Goal: Complete application form

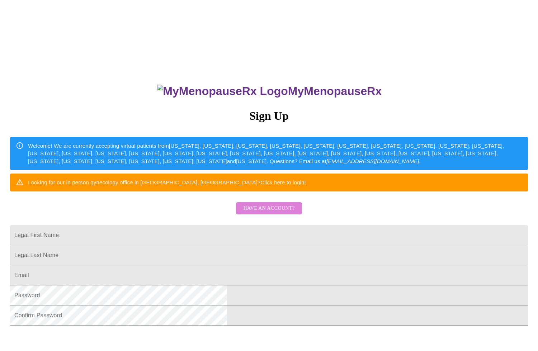
click at [285, 215] on button "Have an account?" at bounding box center [269, 208] width 66 height 13
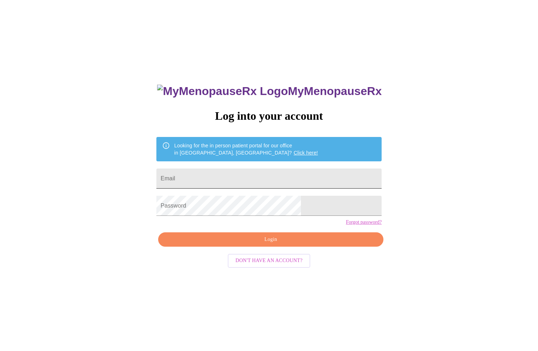
click at [233, 175] on input "Email" at bounding box center [268, 179] width 225 height 20
type input "s"
type input "[EMAIL_ADDRESS][DOMAIN_NAME]"
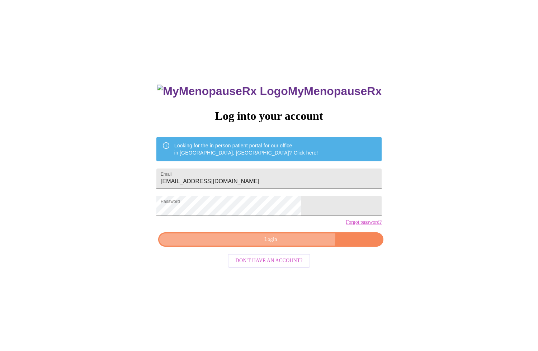
click at [287, 244] on span "Login" at bounding box center [270, 239] width 209 height 9
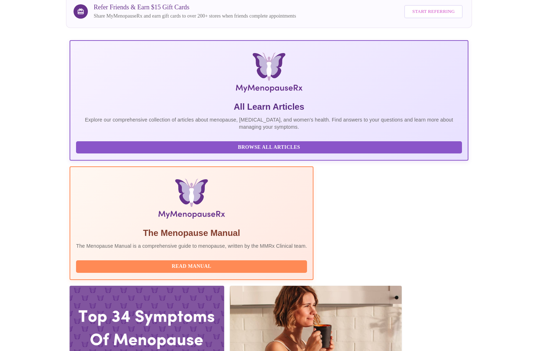
scroll to position [72, 0]
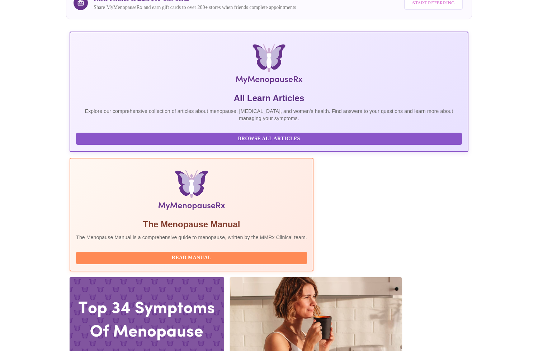
drag, startPoint x: 407, startPoint y: 285, endPoint x: 418, endPoint y: 290, distance: 12.4
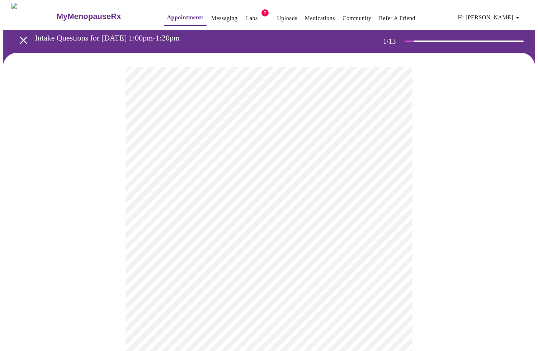
click at [361, 148] on body "MyMenopauseRx Appointments Messaging Labs 2 Uploads Medications Community Refer…" at bounding box center [269, 332] width 532 height 659
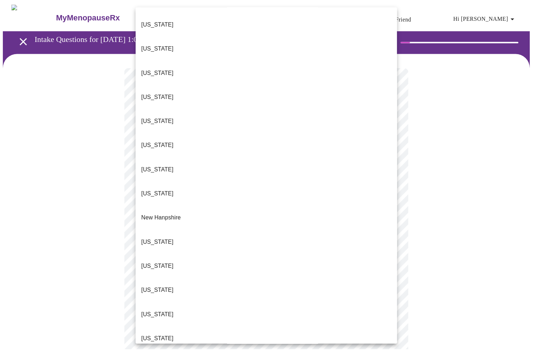
scroll to position [502, 0]
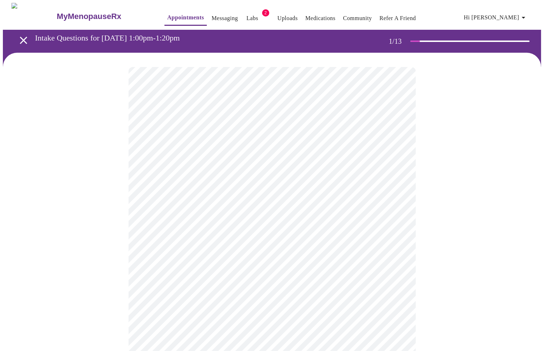
click at [395, 208] on body "MyMenopauseRx Appointments Messaging Labs 2 Uploads Medications Community Refer…" at bounding box center [272, 330] width 538 height 655
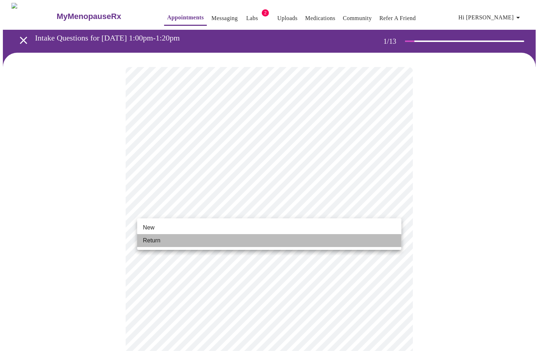
click at [266, 241] on li "Return" at bounding box center [269, 240] width 264 height 13
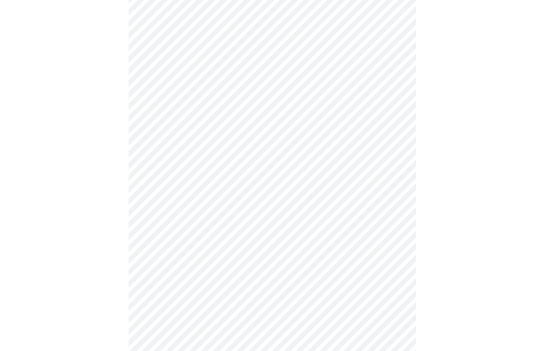
scroll to position [293, 0]
click at [350, 259] on body "MyMenopauseRx Appointments Messaging Labs 2 Uploads Medications Community Refer…" at bounding box center [272, 32] width 538 height 645
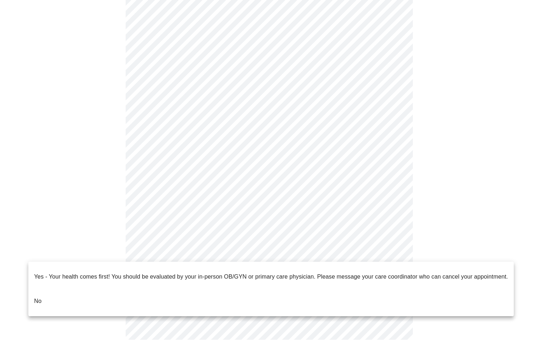
drag, startPoint x: 103, startPoint y: 297, endPoint x: 156, endPoint y: 307, distance: 53.3
click at [103, 297] on li "No" at bounding box center [270, 301] width 485 height 24
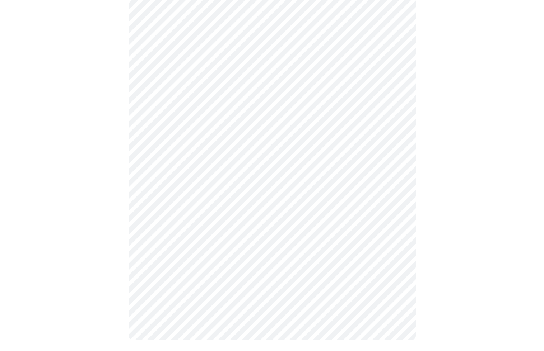
scroll to position [0, 0]
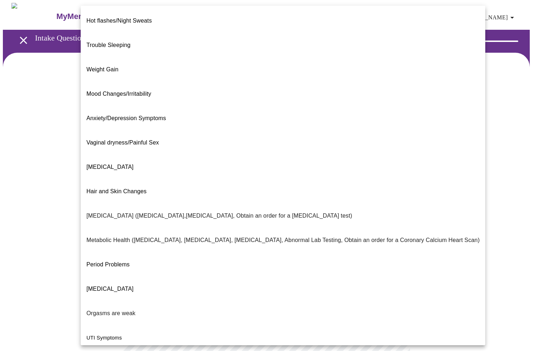
click at [285, 146] on body "MyMenopauseRx Appointments Messaging Labs 2 Uploads Medications Community Refer…" at bounding box center [269, 218] width 532 height 431
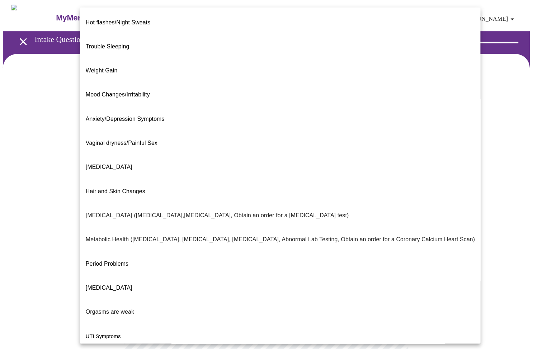
scroll to position [20, 0]
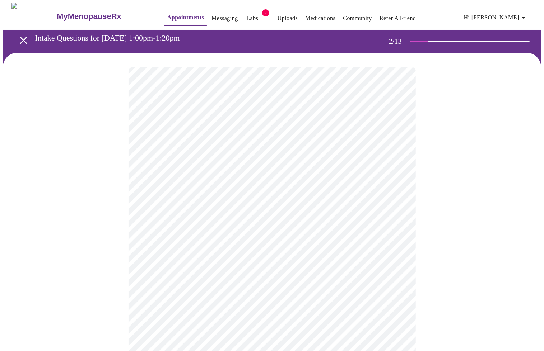
click at [393, 221] on body "MyMenopauseRx Appointments Messaging Labs 2 Uploads Medications Community Refer…" at bounding box center [272, 216] width 538 height 427
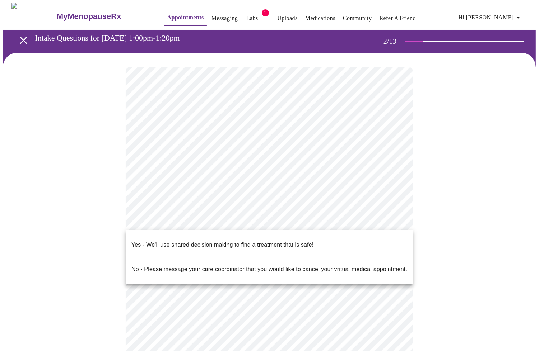
click at [314, 242] on li "Yes - We'll use shared decision making to find a treatment that is safe!" at bounding box center [269, 245] width 287 height 24
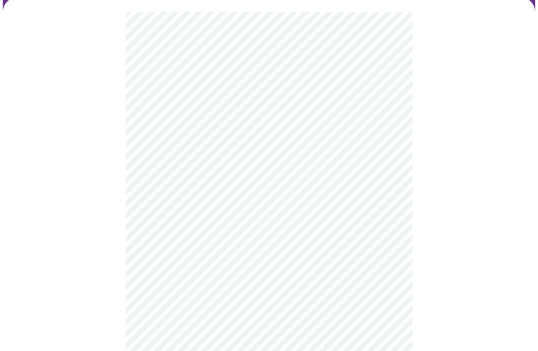
scroll to position [0, 0]
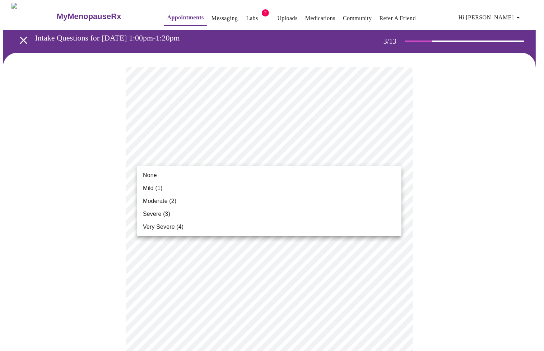
click at [230, 178] on li "None" at bounding box center [269, 175] width 264 height 13
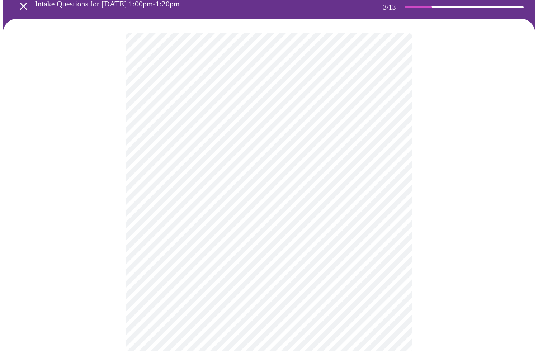
scroll to position [36, 0]
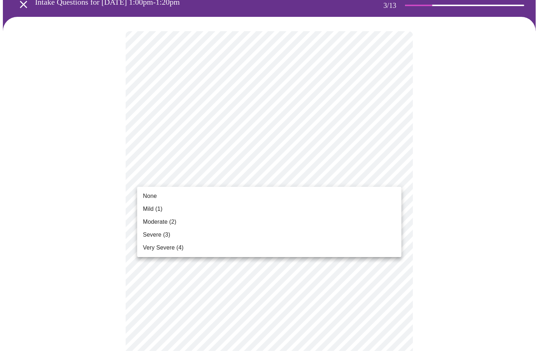
click at [229, 194] on li "None" at bounding box center [269, 196] width 264 height 13
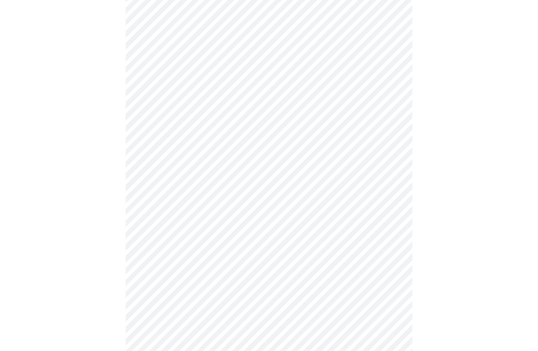
scroll to position [72, 0]
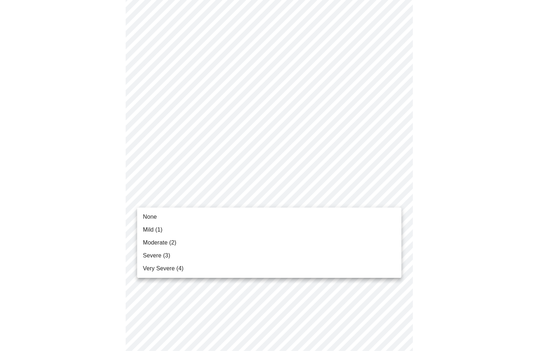
click at [221, 225] on li "Mild (1)" at bounding box center [269, 230] width 264 height 13
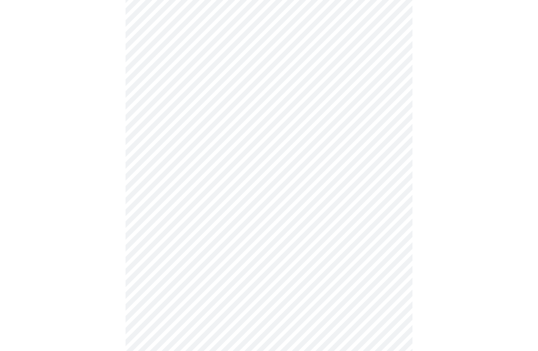
scroll to position [108, 0]
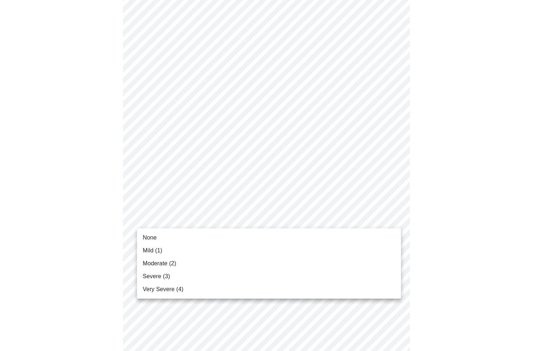
click at [221, 224] on body "MyMenopauseRx Appointments Messaging Labs 2 Uploads Medications Community Refer…" at bounding box center [269, 357] width 532 height 924
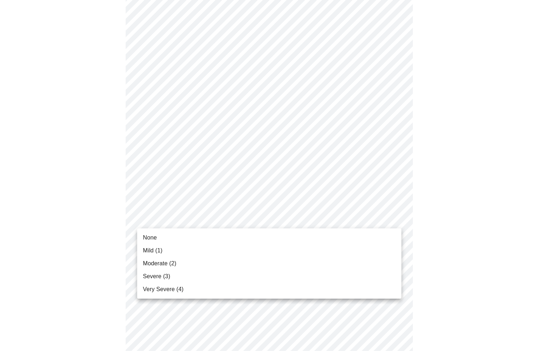
click at [220, 244] on li "Mild (1)" at bounding box center [269, 250] width 264 height 13
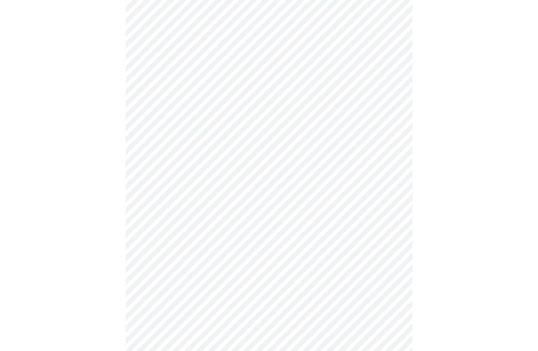
scroll to position [144, 0]
click at [224, 231] on body "MyMenopauseRx Appointments Messaging Labs 2 Uploads Medications Community Refer…" at bounding box center [269, 316] width 532 height 914
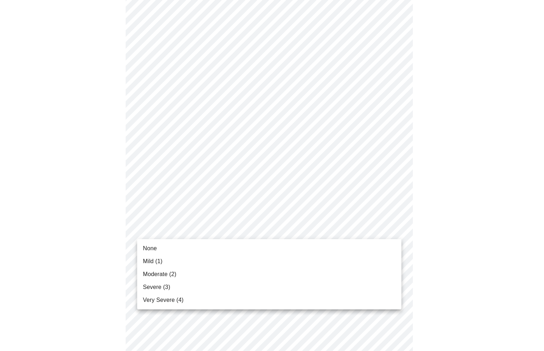
click at [225, 261] on li "Mild (1)" at bounding box center [269, 261] width 264 height 13
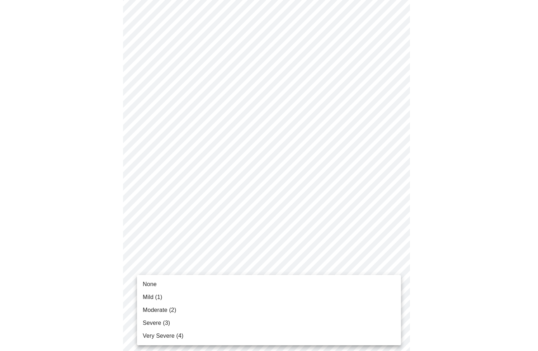
click at [225, 279] on body "MyMenopauseRx Appointments Messaging Labs 2 Uploads Medications Community Refer…" at bounding box center [269, 311] width 532 height 904
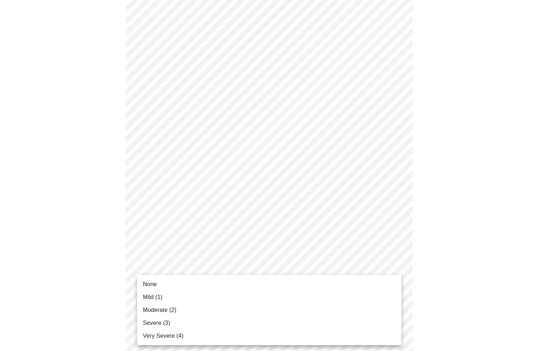
click at [225, 293] on li "Mild (1)" at bounding box center [269, 297] width 264 height 13
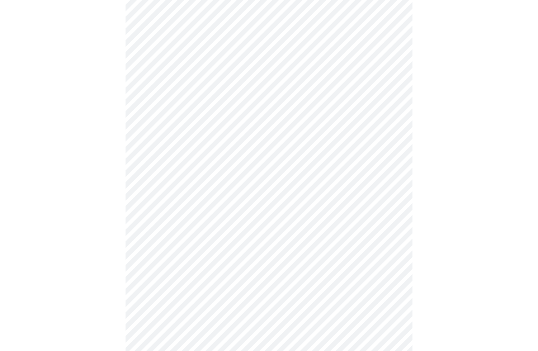
scroll to position [215, 0]
click at [245, 256] on body "MyMenopauseRx Appointments Messaging Labs 2 Uploads Medications Community Refer…" at bounding box center [269, 235] width 532 height 894
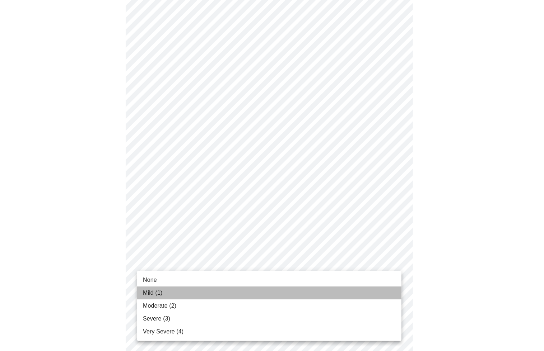
click at [240, 287] on li "Mild (1)" at bounding box center [269, 293] width 264 height 13
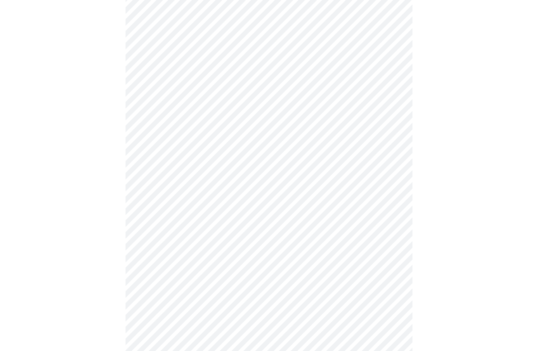
scroll to position [323, 0]
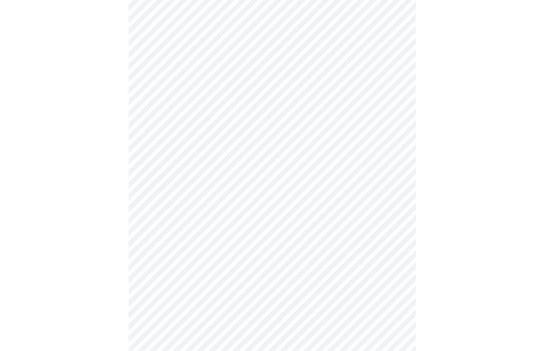
click at [252, 208] on body "MyMenopauseRx Appointments Messaging Labs 2 Uploads Medications Community Refer…" at bounding box center [272, 122] width 538 height 884
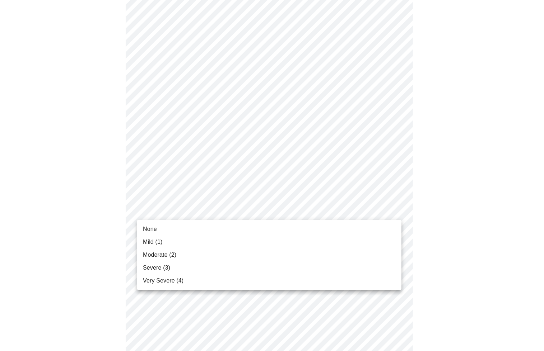
click at [238, 231] on li "None" at bounding box center [269, 229] width 264 height 13
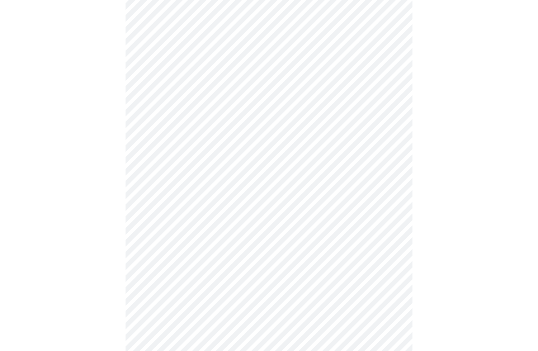
scroll to position [395, 0]
click at [238, 198] on body "MyMenopauseRx Appointments Messaging Labs 2 Uploads Medications Community Refer…" at bounding box center [269, 45] width 532 height 874
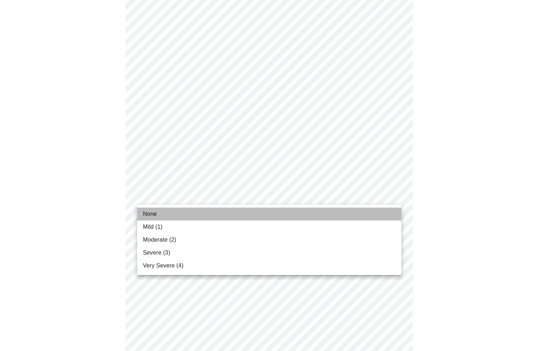
click at [240, 208] on li "None" at bounding box center [269, 214] width 264 height 13
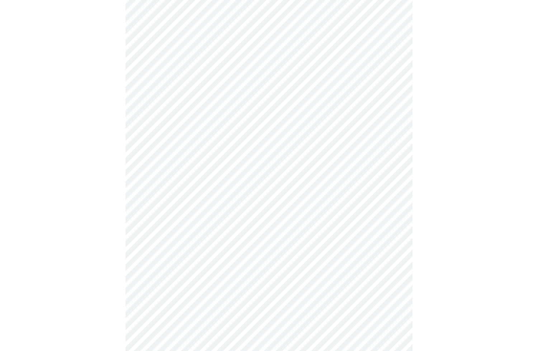
click at [227, 254] on body "MyMenopauseRx Appointments Messaging Labs 2 Uploads Medications Community Refer…" at bounding box center [269, 40] width 532 height 864
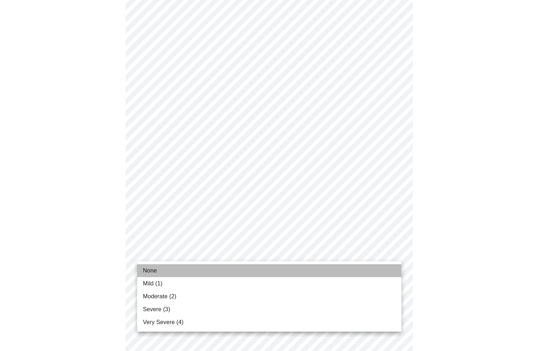
click at [225, 269] on li "None" at bounding box center [269, 270] width 264 height 13
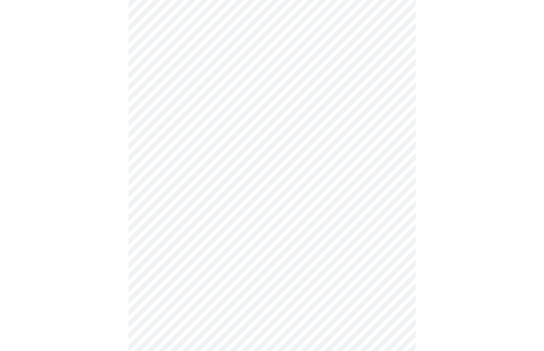
scroll to position [502, 0]
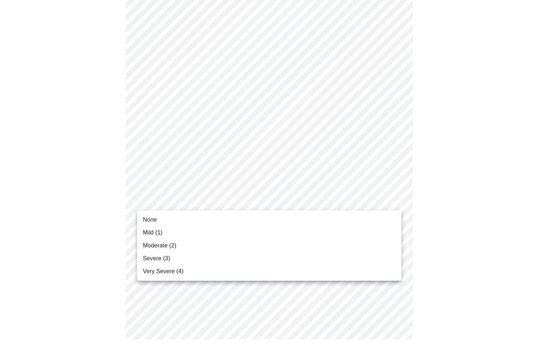
click at [245, 226] on li "Mild (1)" at bounding box center [269, 232] width 264 height 13
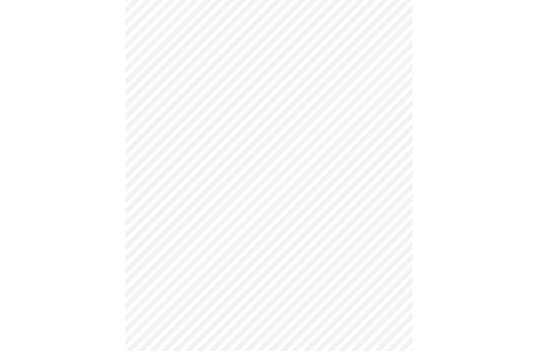
scroll to position [251, 0]
click at [240, 189] on body "MyMenopauseRx Appointments Messaging Labs 2 Uploads Medications Community Refer…" at bounding box center [269, 106] width 532 height 708
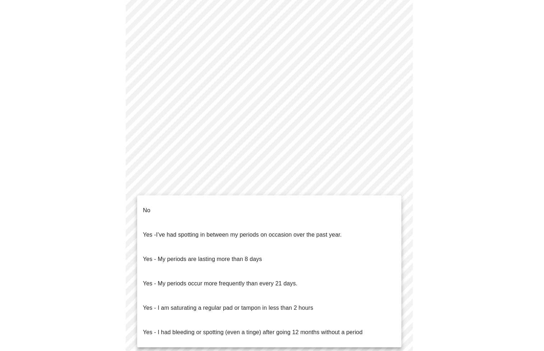
click at [240, 207] on li "No" at bounding box center [269, 210] width 264 height 24
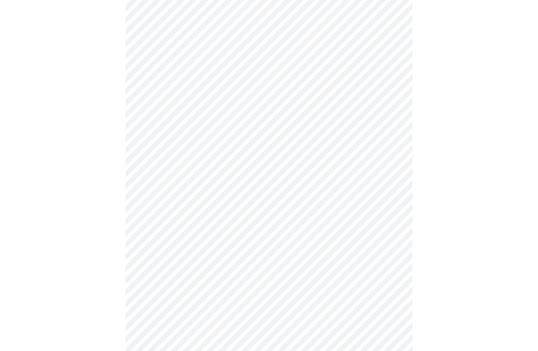
click at [248, 241] on body "MyMenopauseRx Appointments Messaging Labs 2 Uploads Medications Community Refer…" at bounding box center [269, 103] width 532 height 703
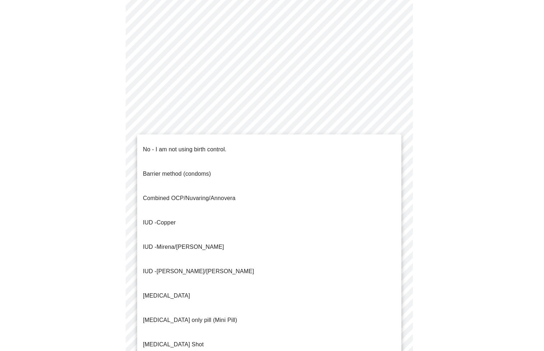
click at [221, 145] on p "No - I am not using birth control." at bounding box center [185, 149] width 84 height 9
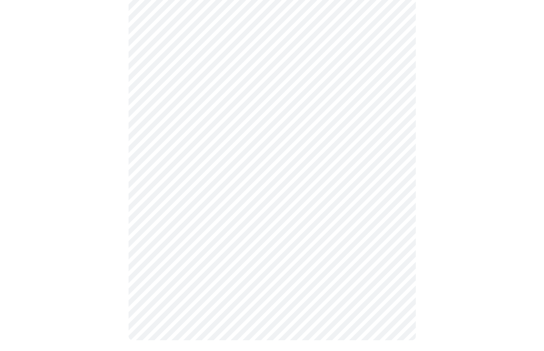
scroll to position [347, 0]
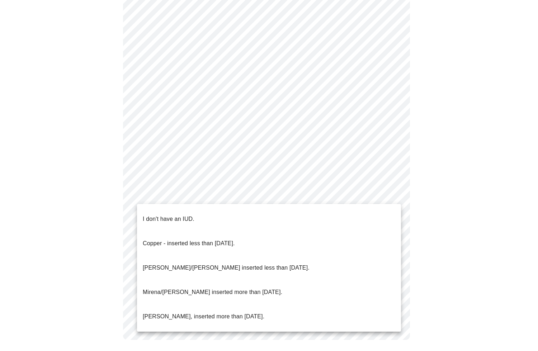
click at [230, 193] on body "MyMenopauseRx Appointments Messaging Labs 2 Uploads Medications Community Refer…" at bounding box center [269, 5] width 532 height 699
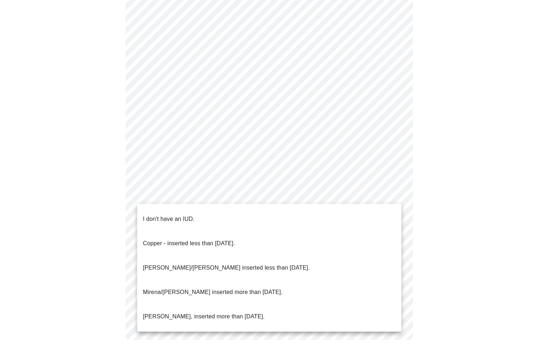
click at [228, 206] on ul "I don't have an IUD. Copper - inserted less than [DATE]. [PERSON_NAME]/[PERSON_…" at bounding box center [269, 268] width 264 height 128
click at [227, 213] on li "I don't have an IUD." at bounding box center [269, 219] width 264 height 24
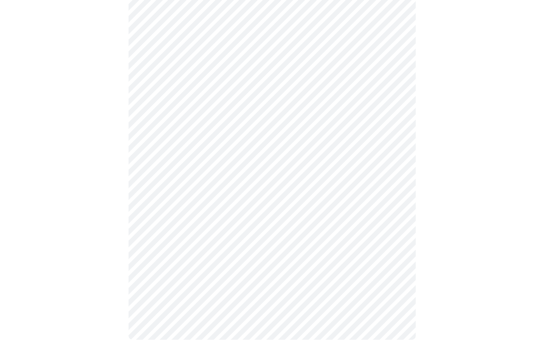
scroll to position [343, 0]
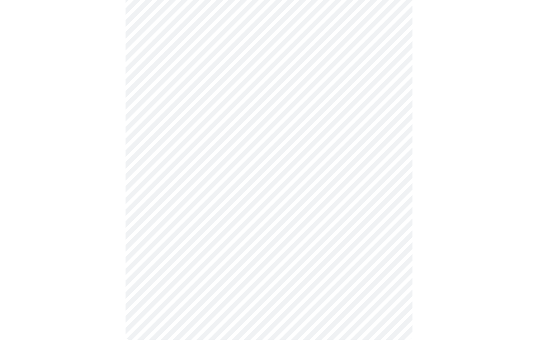
click at [236, 251] on body "MyMenopauseRx Appointments Messaging Labs 2 Uploads Medications Community Refer…" at bounding box center [269, 7] width 532 height 695
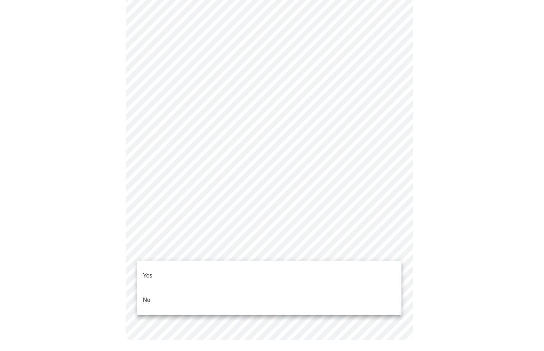
click at [234, 288] on li "No" at bounding box center [269, 300] width 264 height 24
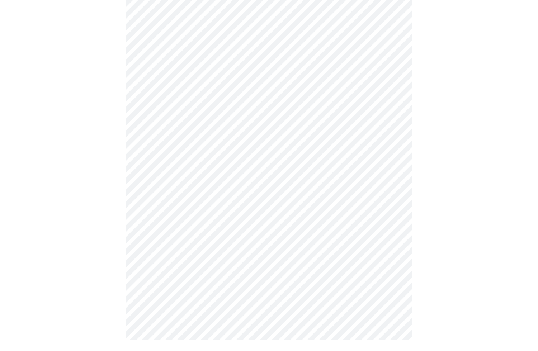
scroll to position [0, 0]
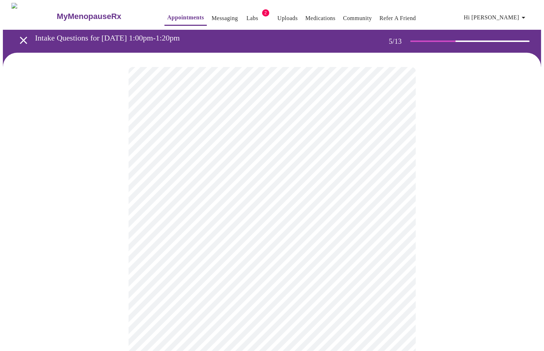
click at [257, 187] on body "MyMenopauseRx Appointments Messaging Labs 2 Uploads Medications Community Refer…" at bounding box center [272, 270] width 538 height 534
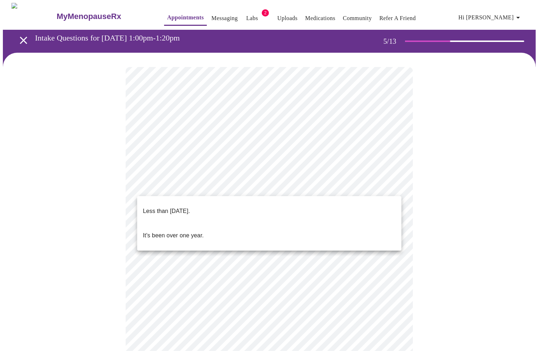
click at [249, 224] on li "It's been over one year." at bounding box center [269, 236] width 264 height 24
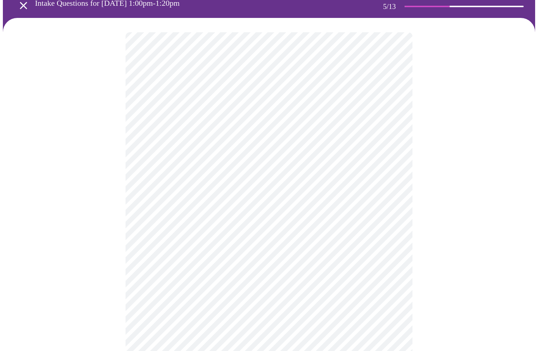
scroll to position [36, 0]
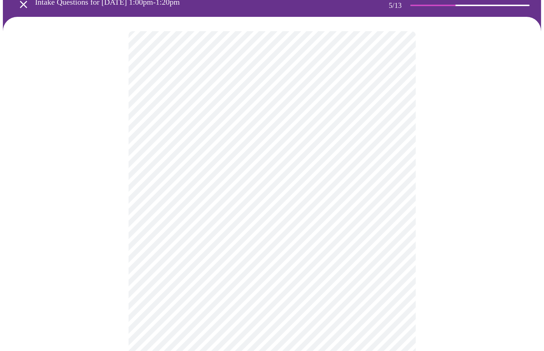
click at [248, 215] on body "MyMenopauseRx Appointments Messaging Labs 2 Uploads Medications Community Refer…" at bounding box center [272, 232] width 538 height 530
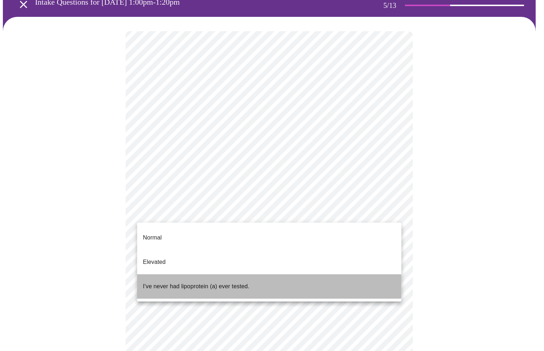
click at [235, 282] on p "I've never had lipoprotein (a) ever tested." at bounding box center [196, 286] width 107 height 9
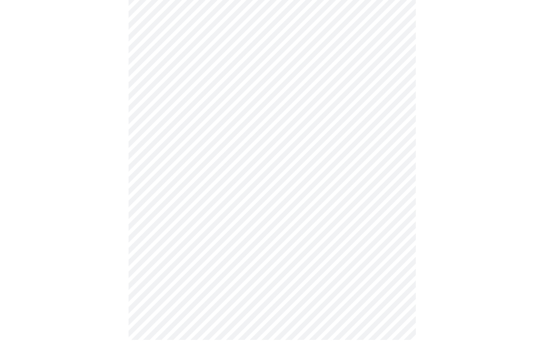
scroll to position [0, 0]
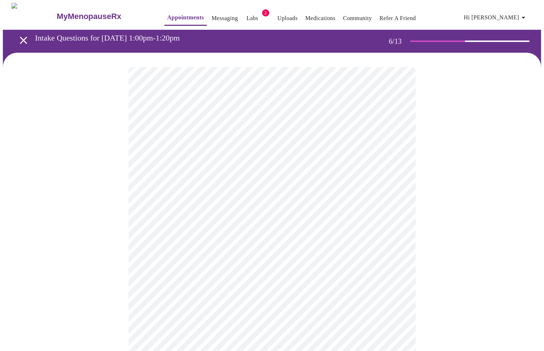
click at [239, 211] on body "MyMenopauseRx Appointments Messaging Labs 2 Uploads Medications Community Refer…" at bounding box center [272, 189] width 538 height 373
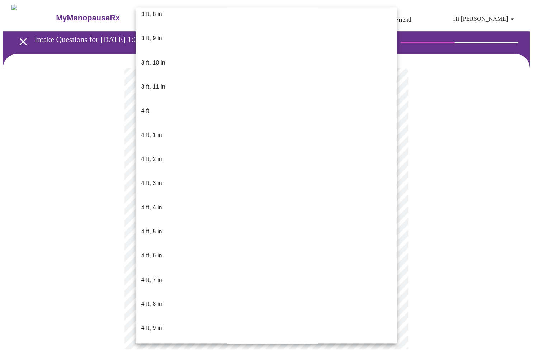
scroll to position [215, 0]
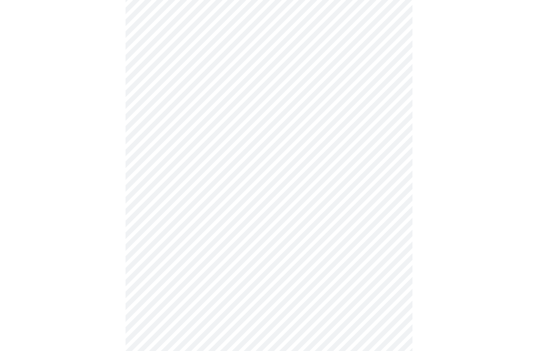
scroll to position [1866, 0]
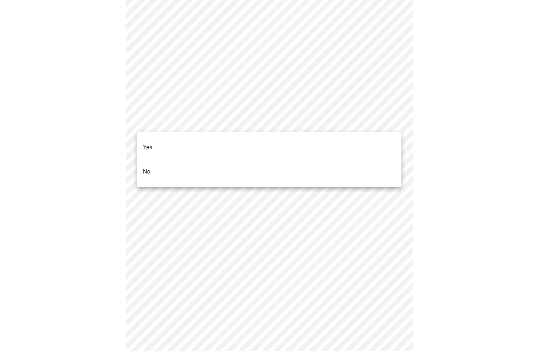
click at [195, 147] on li "Yes" at bounding box center [269, 147] width 264 height 24
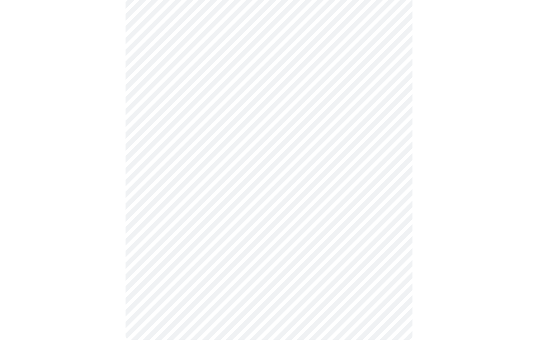
scroll to position [574, 0]
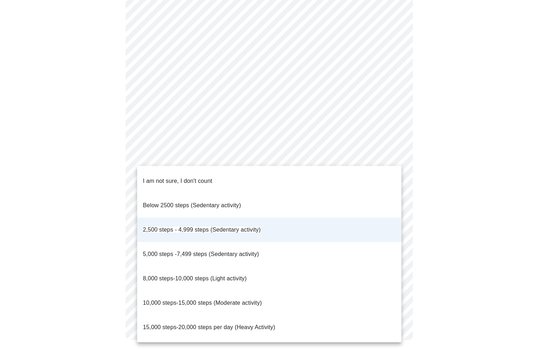
click at [241, 227] on span "2,500 steps - 4,999 steps (Sedentary activity)" at bounding box center [202, 230] width 118 height 6
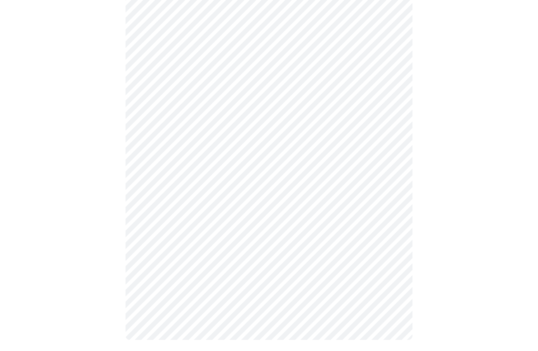
scroll to position [239, 0]
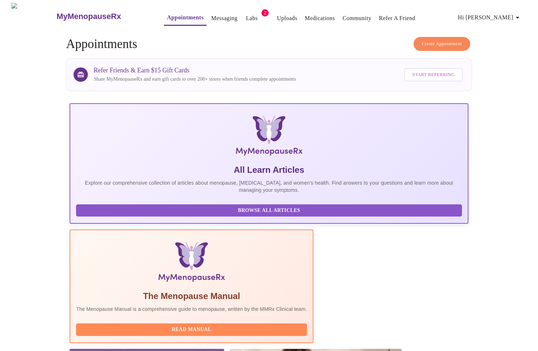
click at [511, 14] on span "Hi [PERSON_NAME]" at bounding box center [490, 18] width 64 height 10
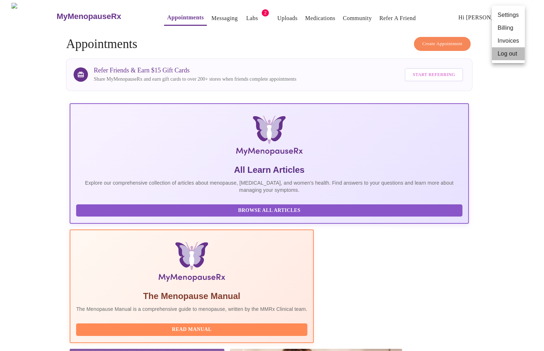
click at [507, 55] on li "Log out" at bounding box center [508, 53] width 33 height 13
